Goal: Task Accomplishment & Management: Use online tool/utility

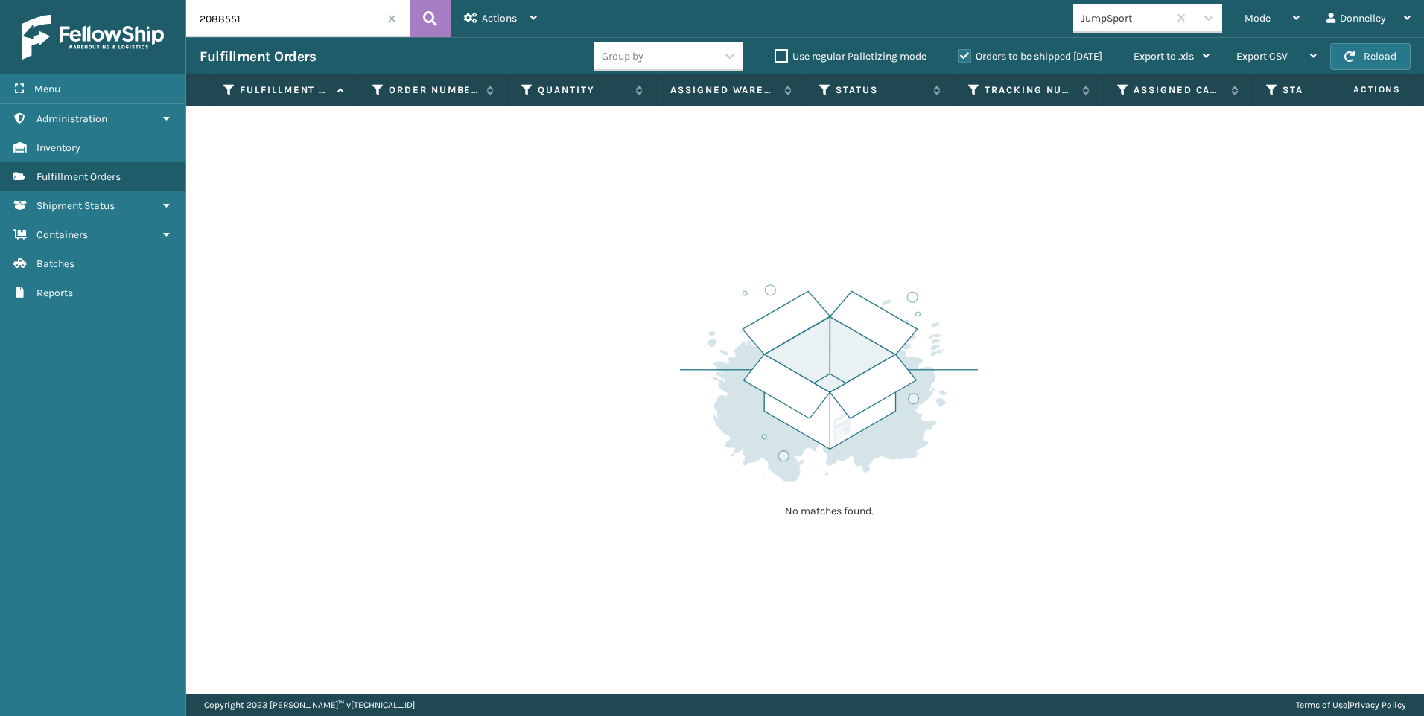
drag, startPoint x: 1273, startPoint y: 0, endPoint x: 1252, endPoint y: 255, distance: 255.5
click at [1252, 255] on div "No matches found." at bounding box center [805, 400] width 1238 height 588
click at [1288, 22] on div "Mode" at bounding box center [1271, 18] width 55 height 37
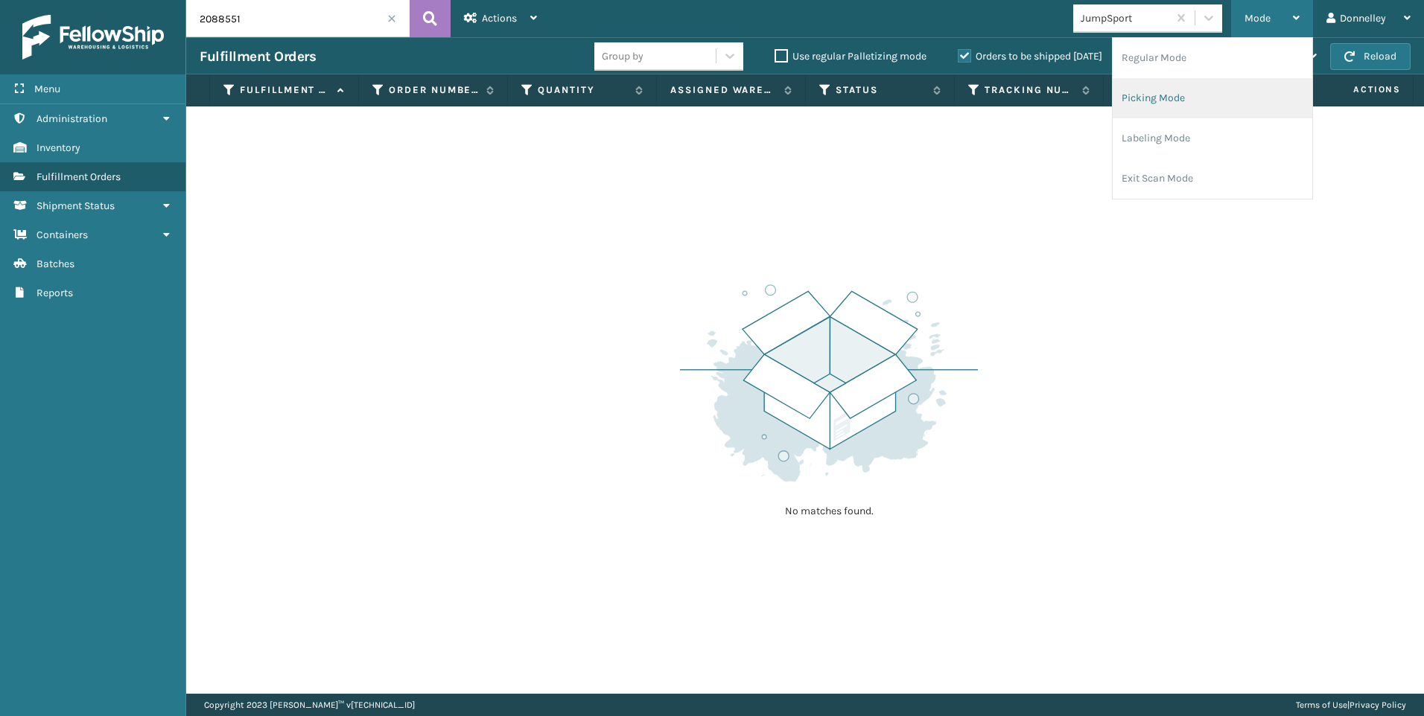
click at [1235, 92] on li "Picking Mode" at bounding box center [1212, 98] width 200 height 40
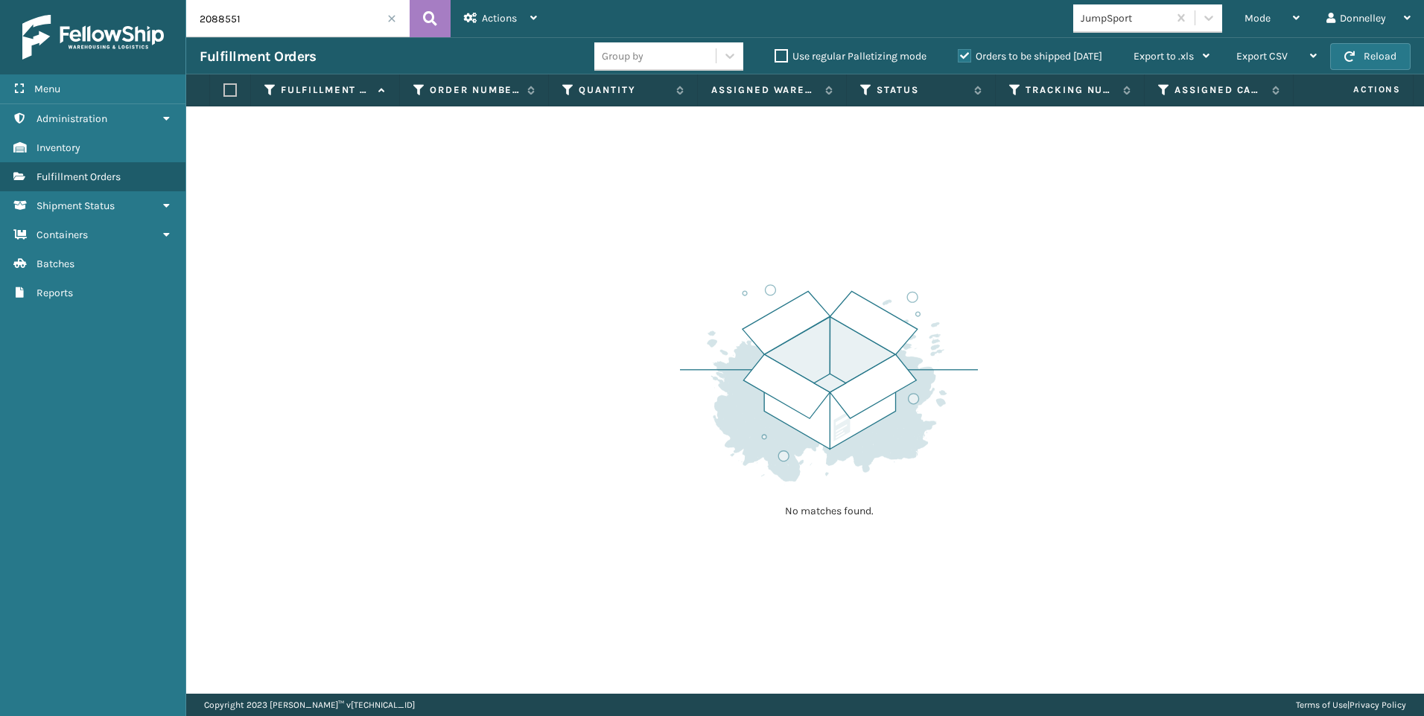
click at [391, 14] on span at bounding box center [391, 18] width 9 height 9
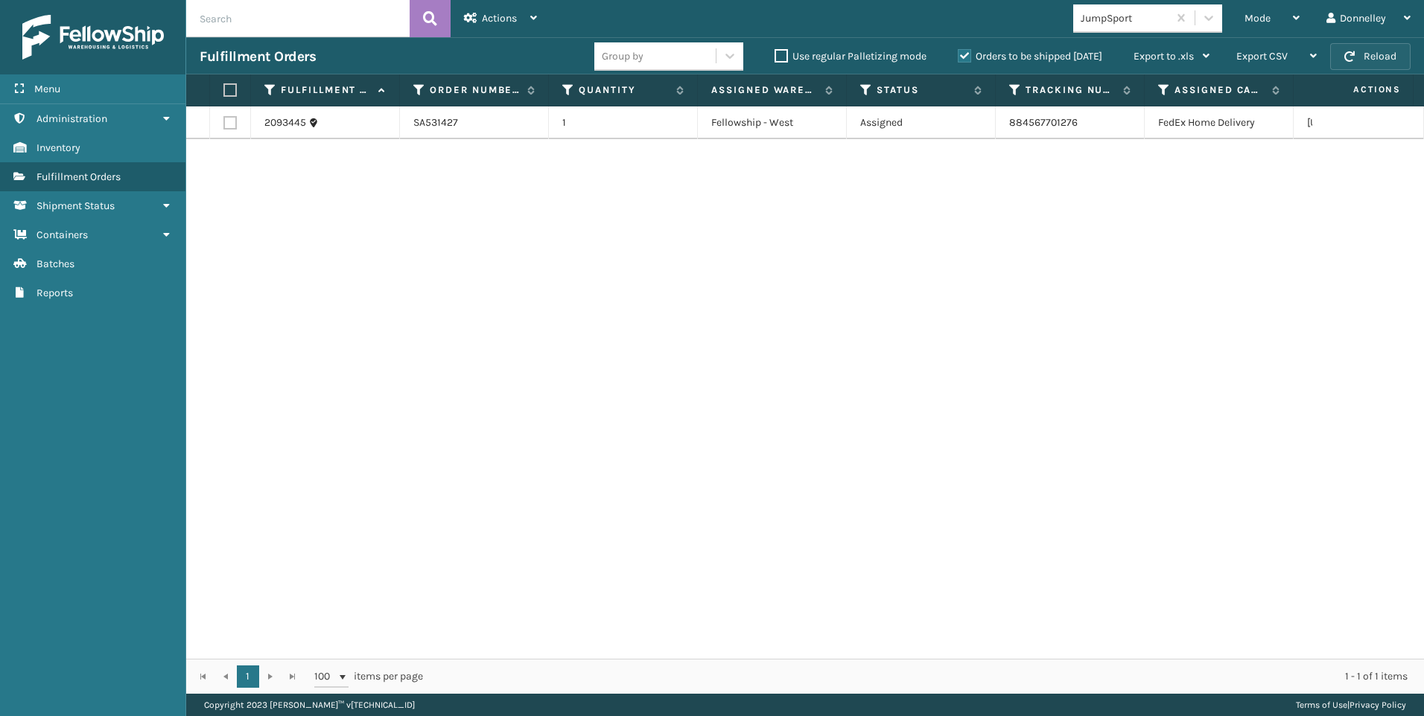
click at [1348, 60] on span "button" at bounding box center [1349, 56] width 10 height 10
